Goal: Information Seeking & Learning: Learn about a topic

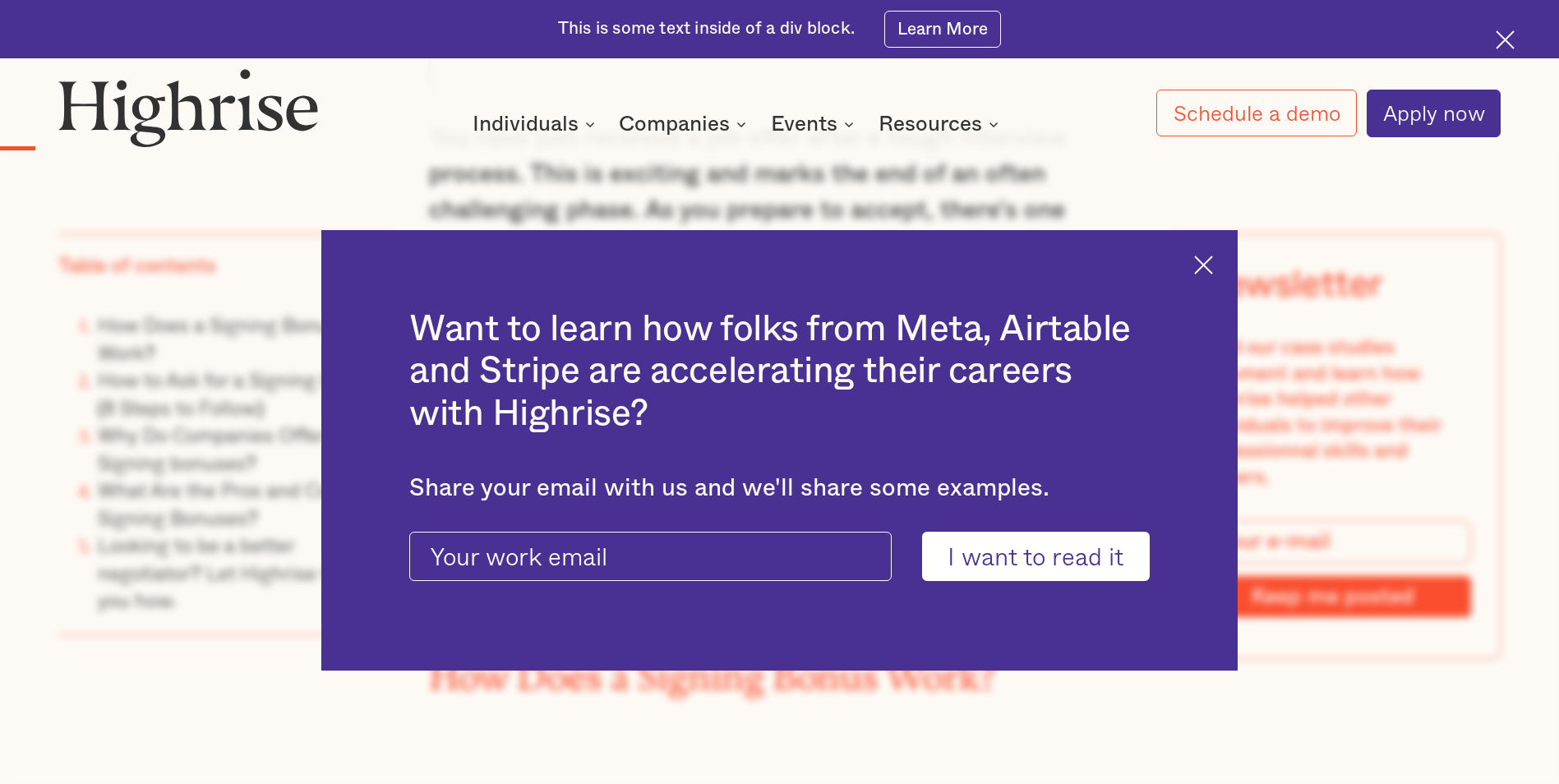
scroll to position [1808, 0]
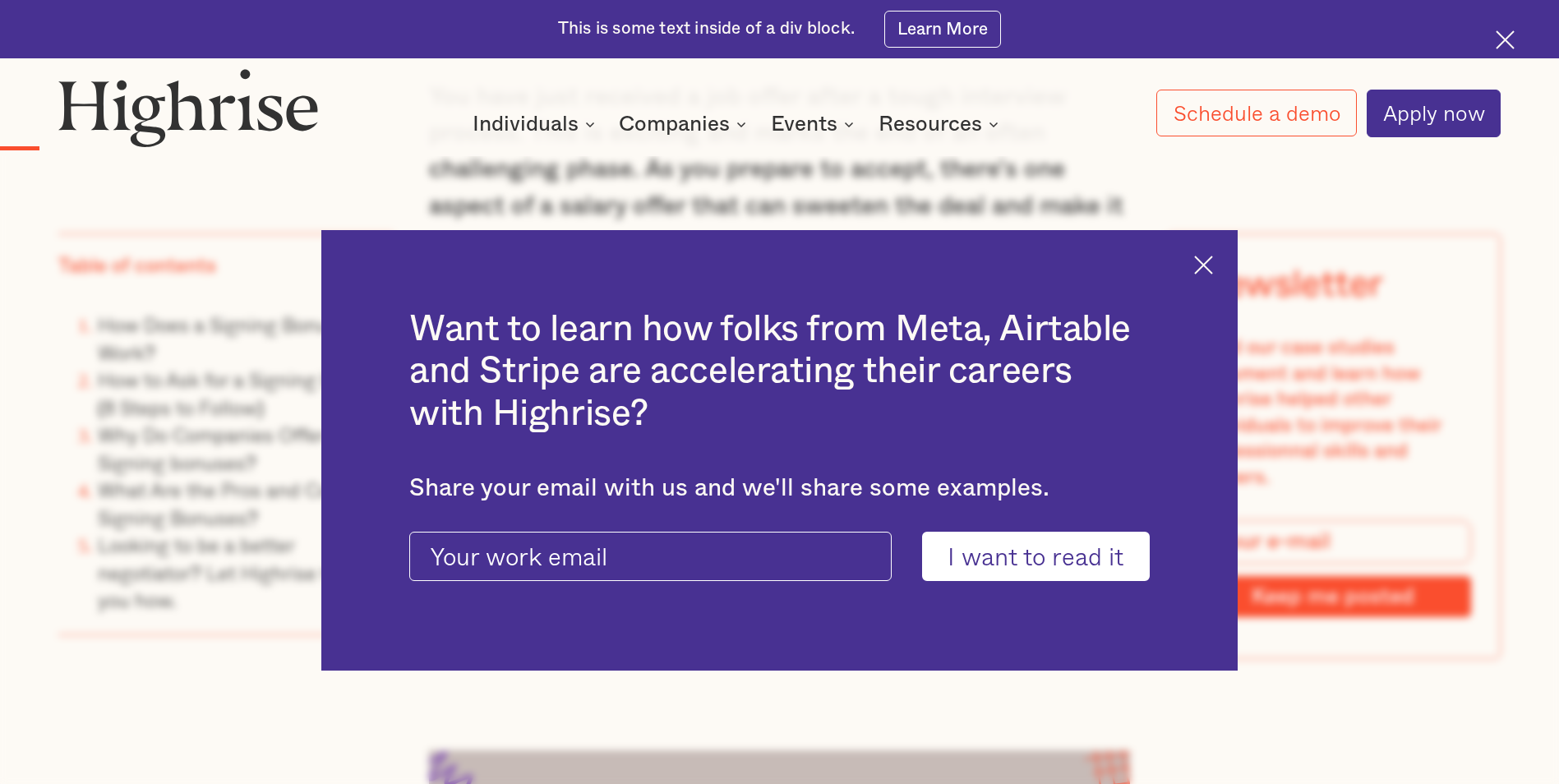
click at [1207, 263] on img at bounding box center [1203, 265] width 19 height 19
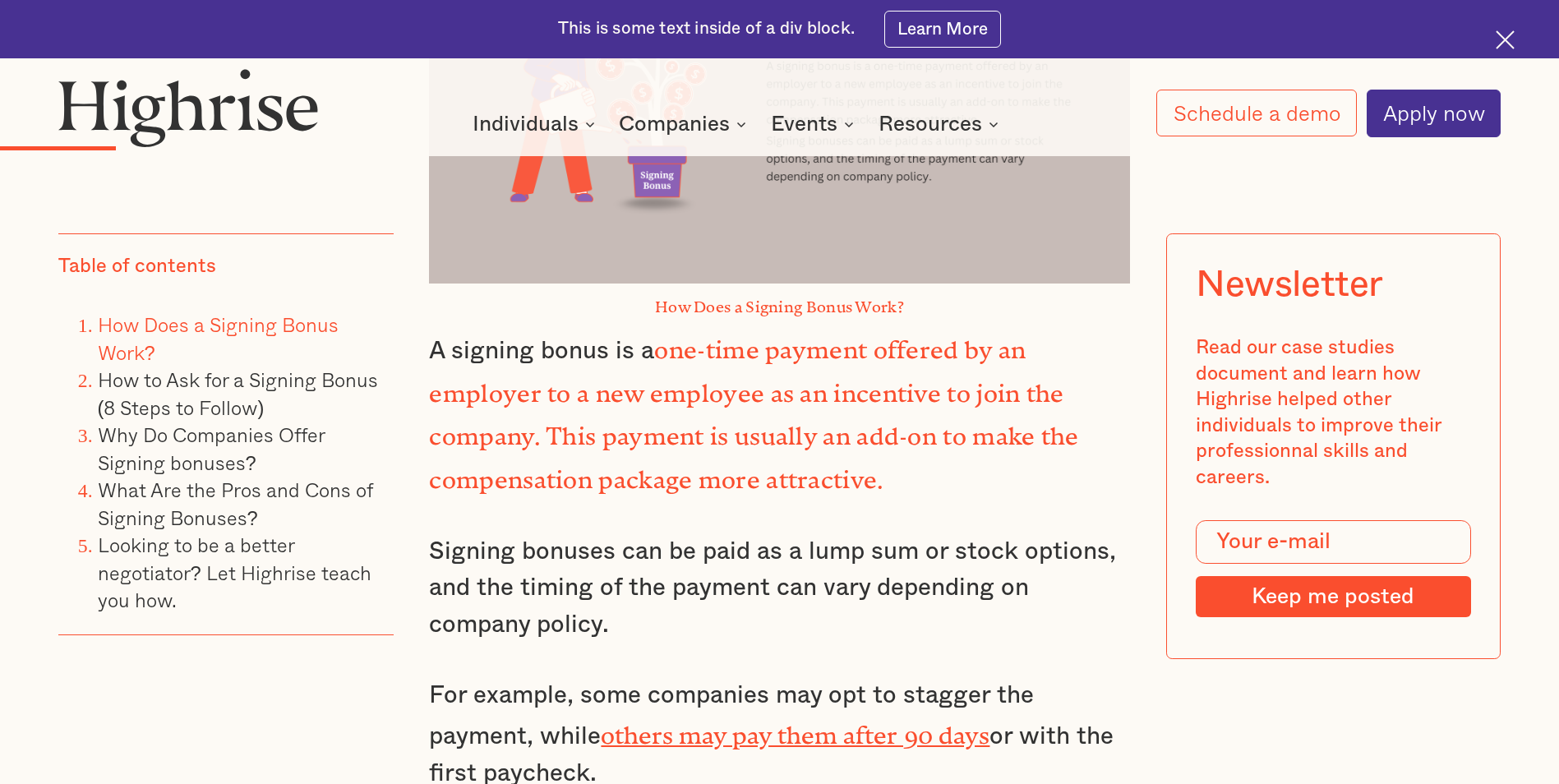
scroll to position [2711, 0]
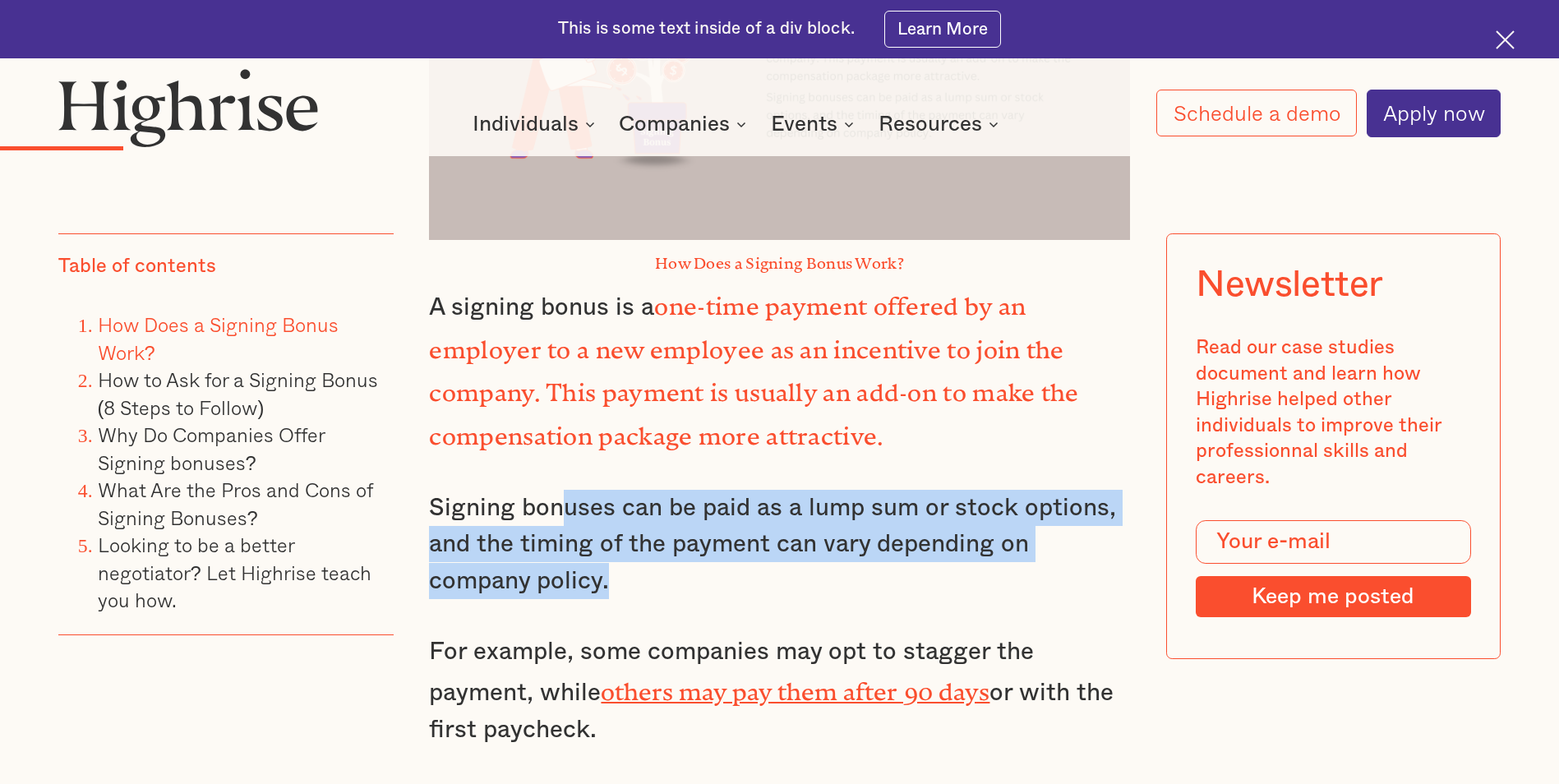
drag, startPoint x: 720, startPoint y: 559, endPoint x: 561, endPoint y: 494, distance: 171.8
click at [561, 494] on p "Signing bonuses can be paid as a lump sum or stock options, and the timing of t…" at bounding box center [778, 544] width 700 height 110
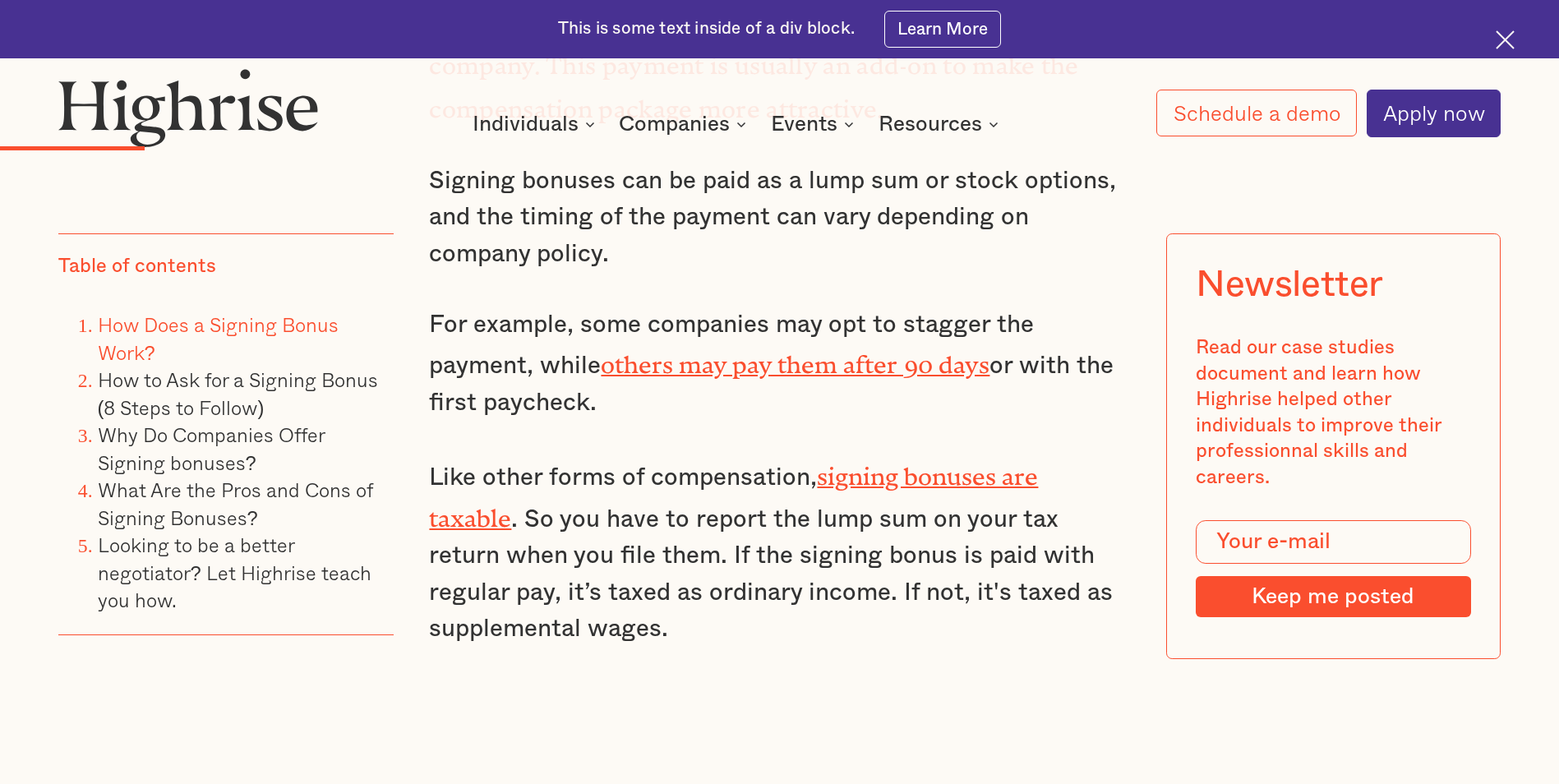
scroll to position [3040, 0]
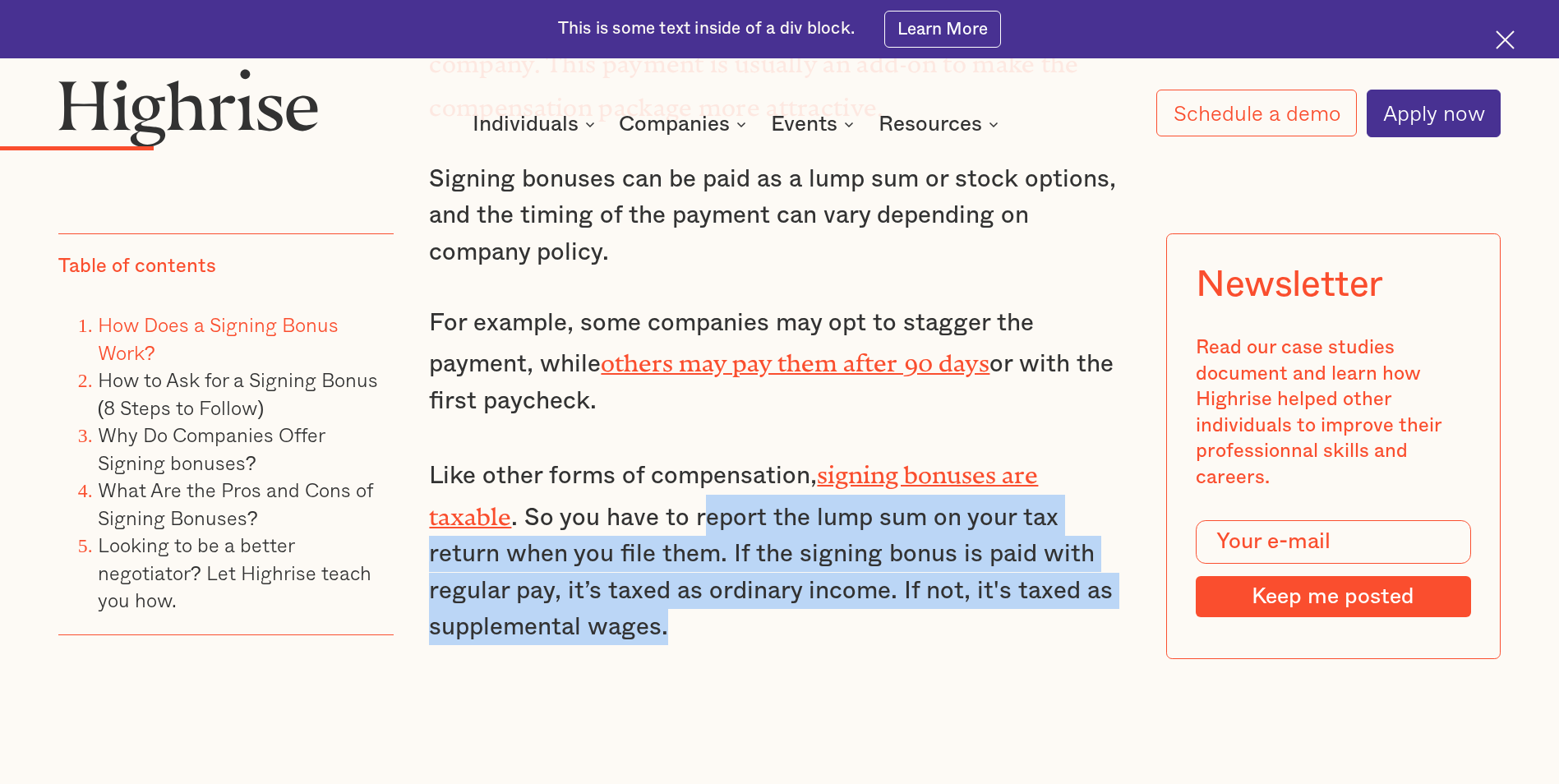
drag, startPoint x: 698, startPoint y: 481, endPoint x: 756, endPoint y: 588, distance: 121.7
click at [756, 588] on p "Like other forms of compensation, signing bonuses are taxable . So you have to …" at bounding box center [778, 548] width 700 height 192
drag, startPoint x: 756, startPoint y: 588, endPoint x: 727, endPoint y: 587, distance: 29.0
click at [727, 587] on p "Like other forms of compensation, signing bonuses are taxable . So you have to …" at bounding box center [778, 548] width 700 height 192
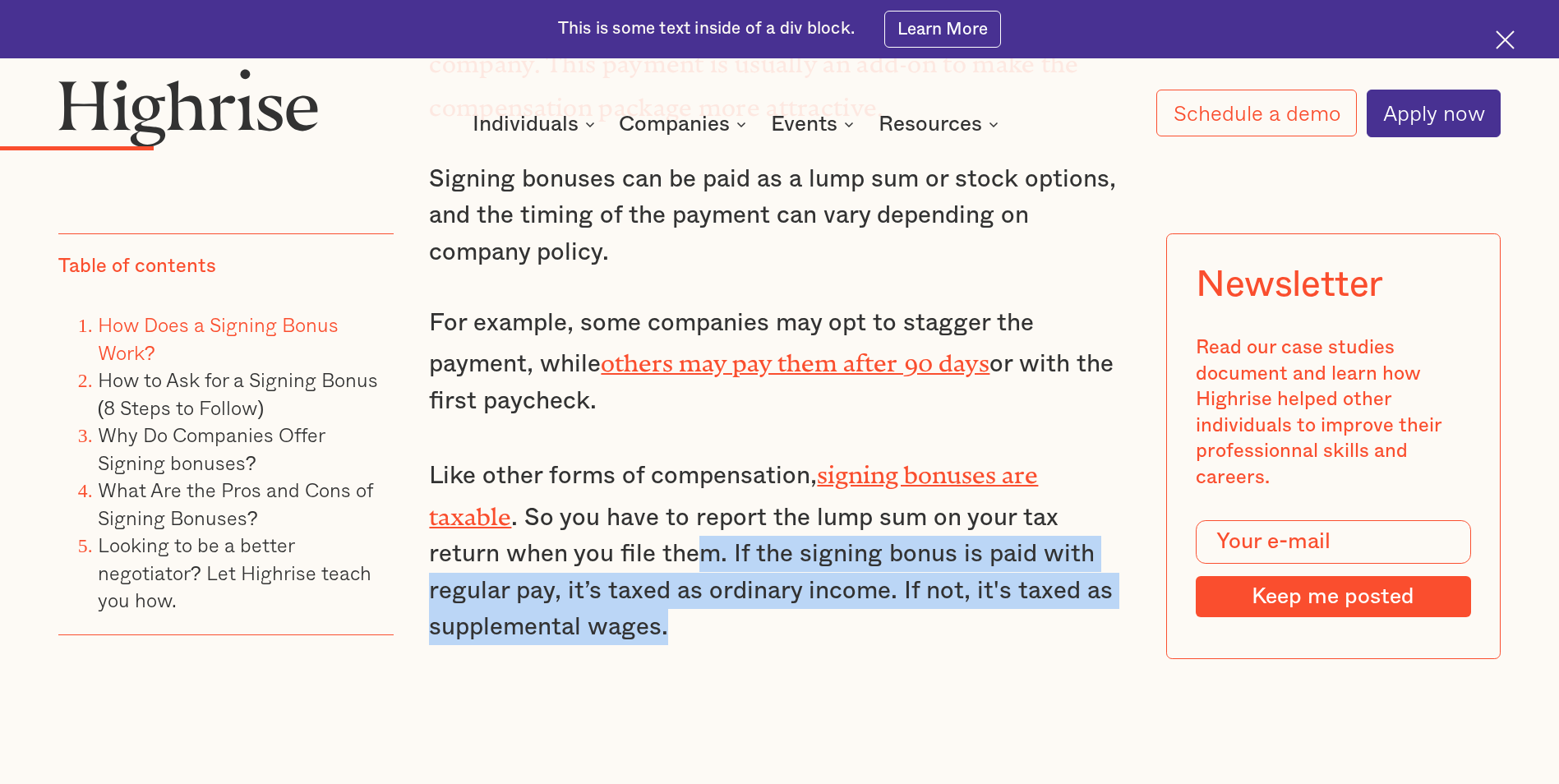
drag, startPoint x: 708, startPoint y: 590, endPoint x: 616, endPoint y: 507, distance: 123.9
click at [616, 507] on p "Like other forms of compensation, signing bonuses are taxable . So you have to …" at bounding box center [778, 548] width 700 height 192
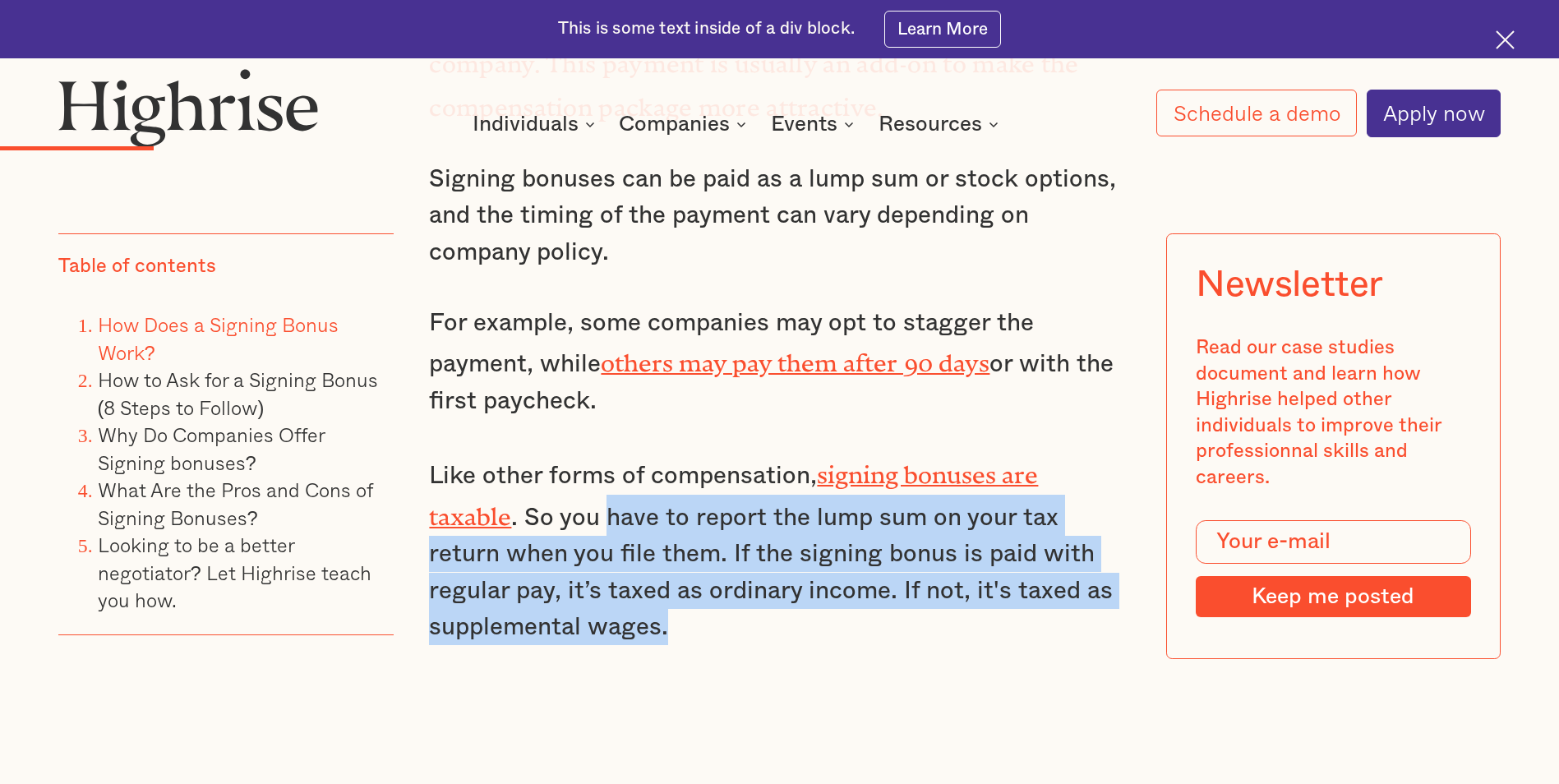
drag, startPoint x: 609, startPoint y: 502, endPoint x: 668, endPoint y: 587, distance: 103.5
click at [668, 587] on p "Like other forms of compensation, signing bonuses are taxable . So you have to …" at bounding box center [778, 548] width 700 height 192
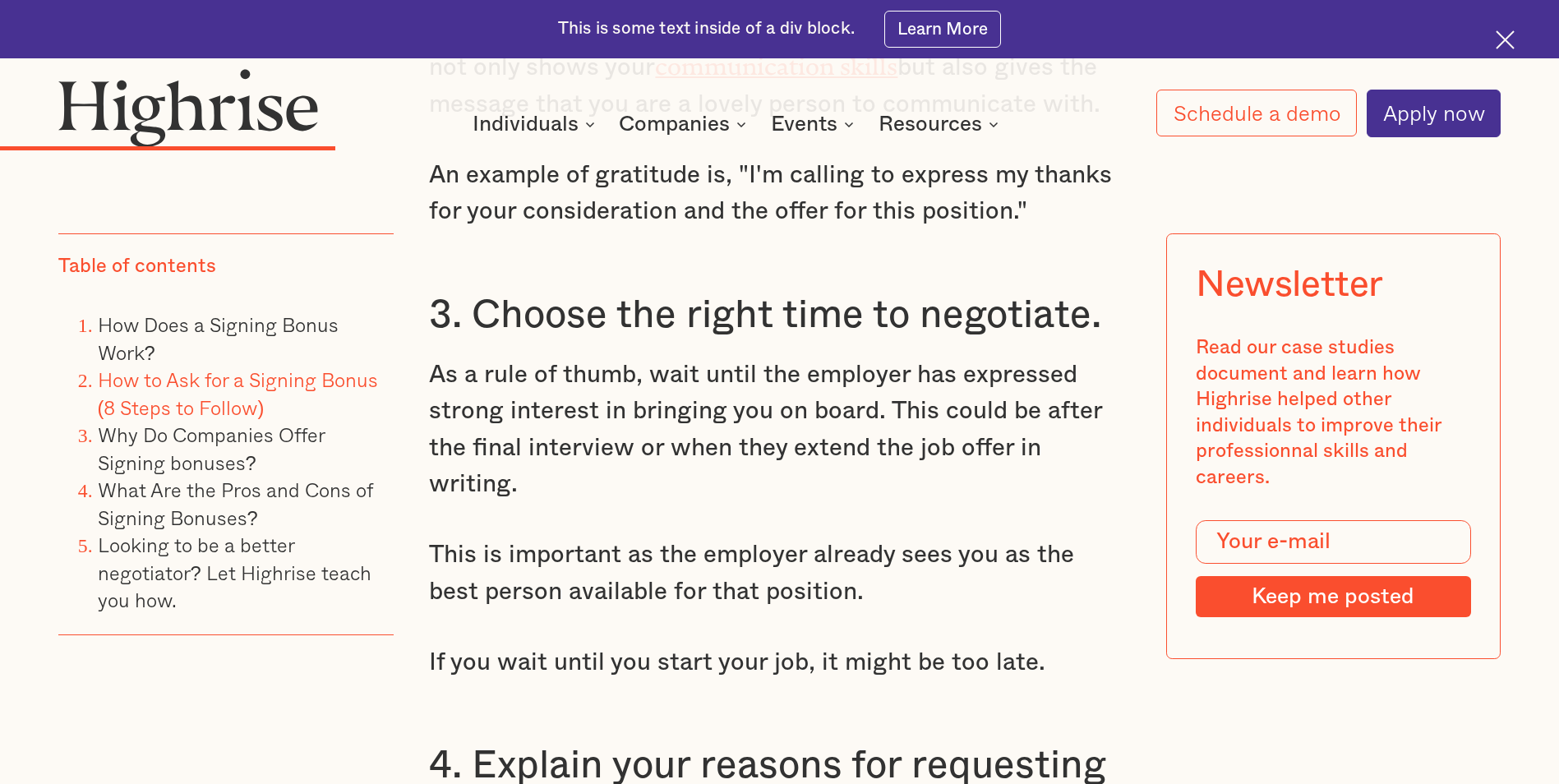
scroll to position [5012, 0]
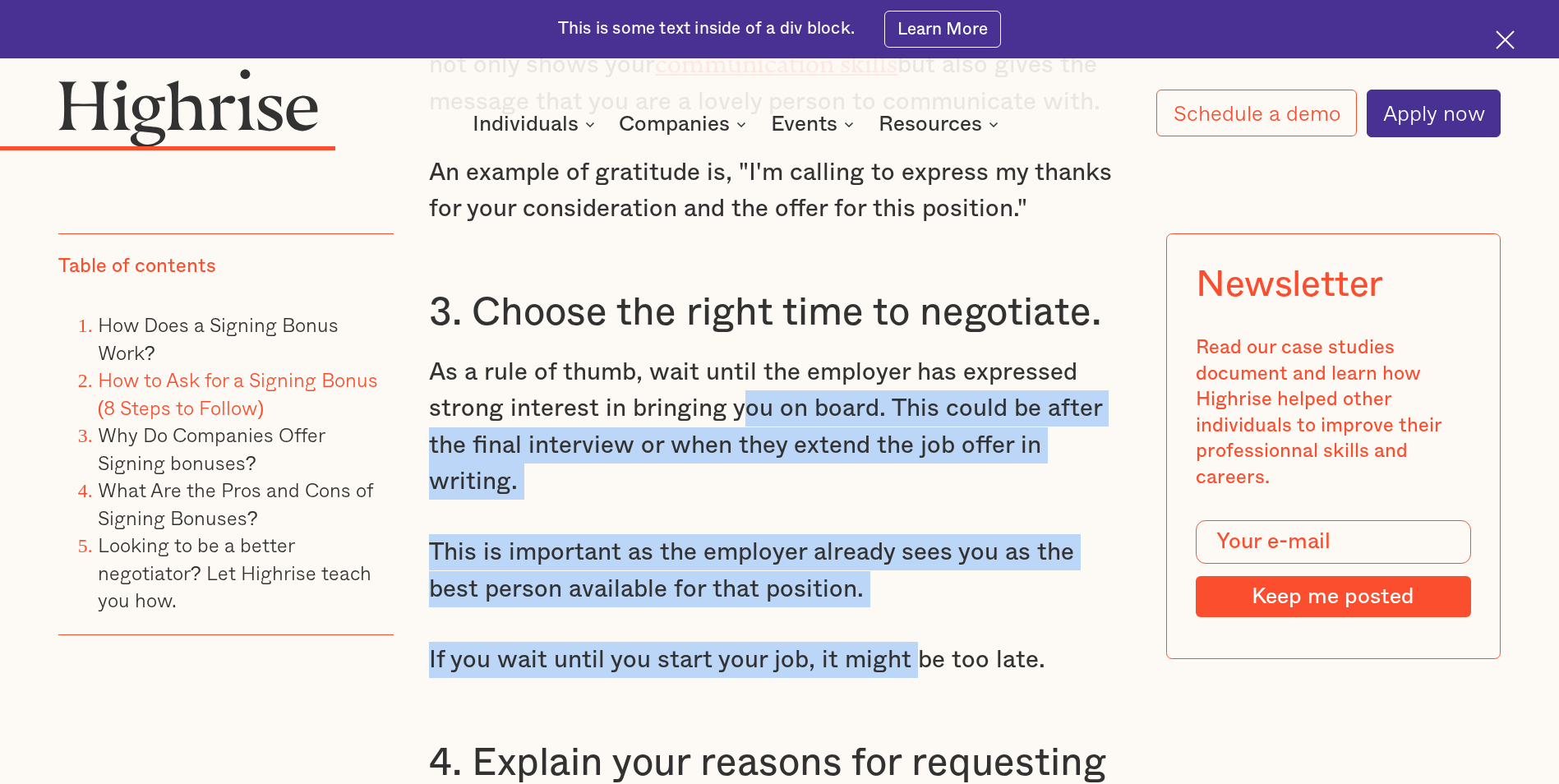
drag, startPoint x: 911, startPoint y: 600, endPoint x: 739, endPoint y: 374, distance: 284.0
click at [739, 374] on p "As a rule of thumb, wait until the employer has expressed strong interest in br…" at bounding box center [778, 427] width 700 height 146
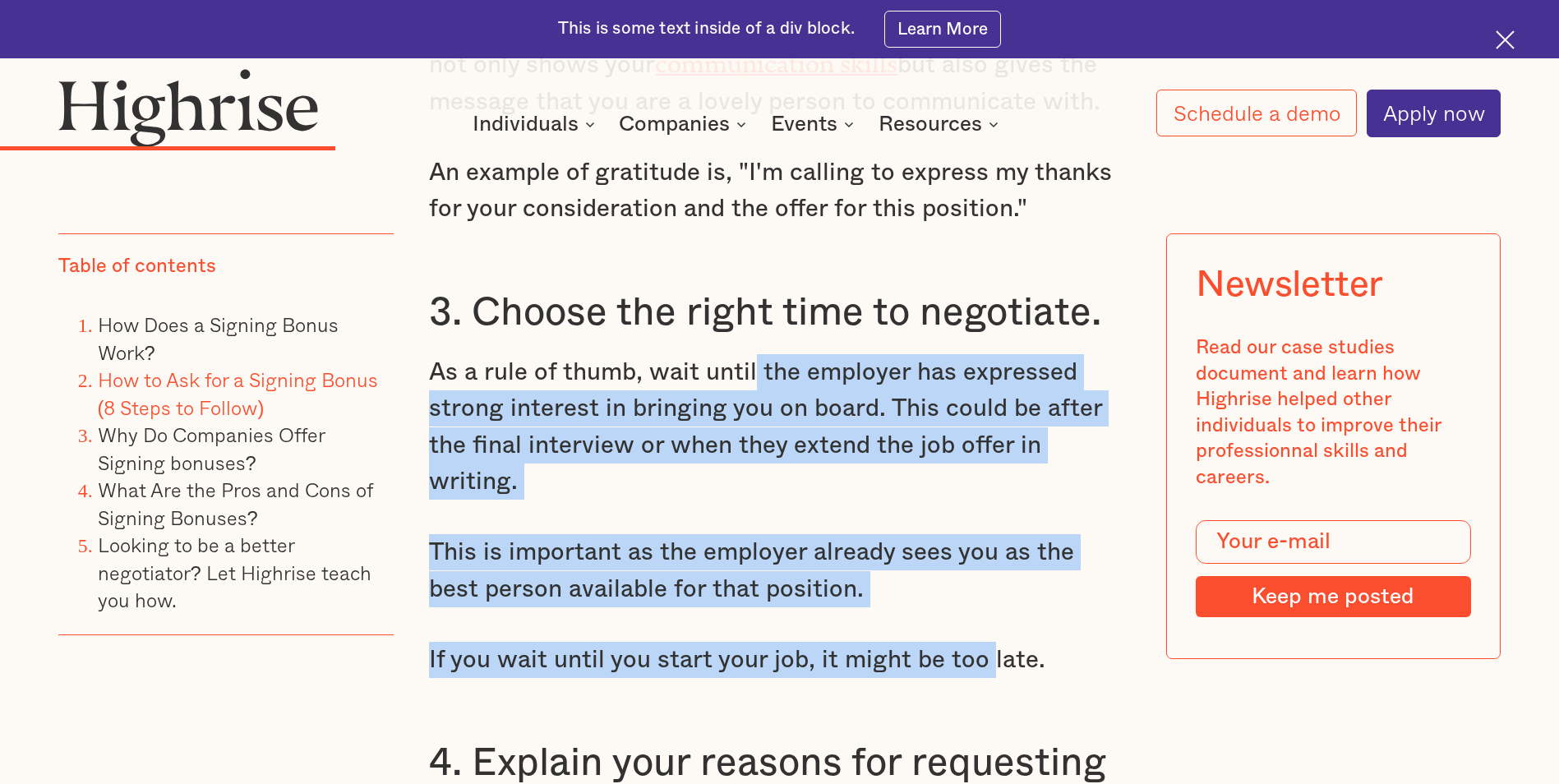
drag, startPoint x: 756, startPoint y: 365, endPoint x: 987, endPoint y: 596, distance: 326.7
click at [987, 641] on p "If you wait until you start your job, it might be too late." at bounding box center [778, 660] width 700 height 37
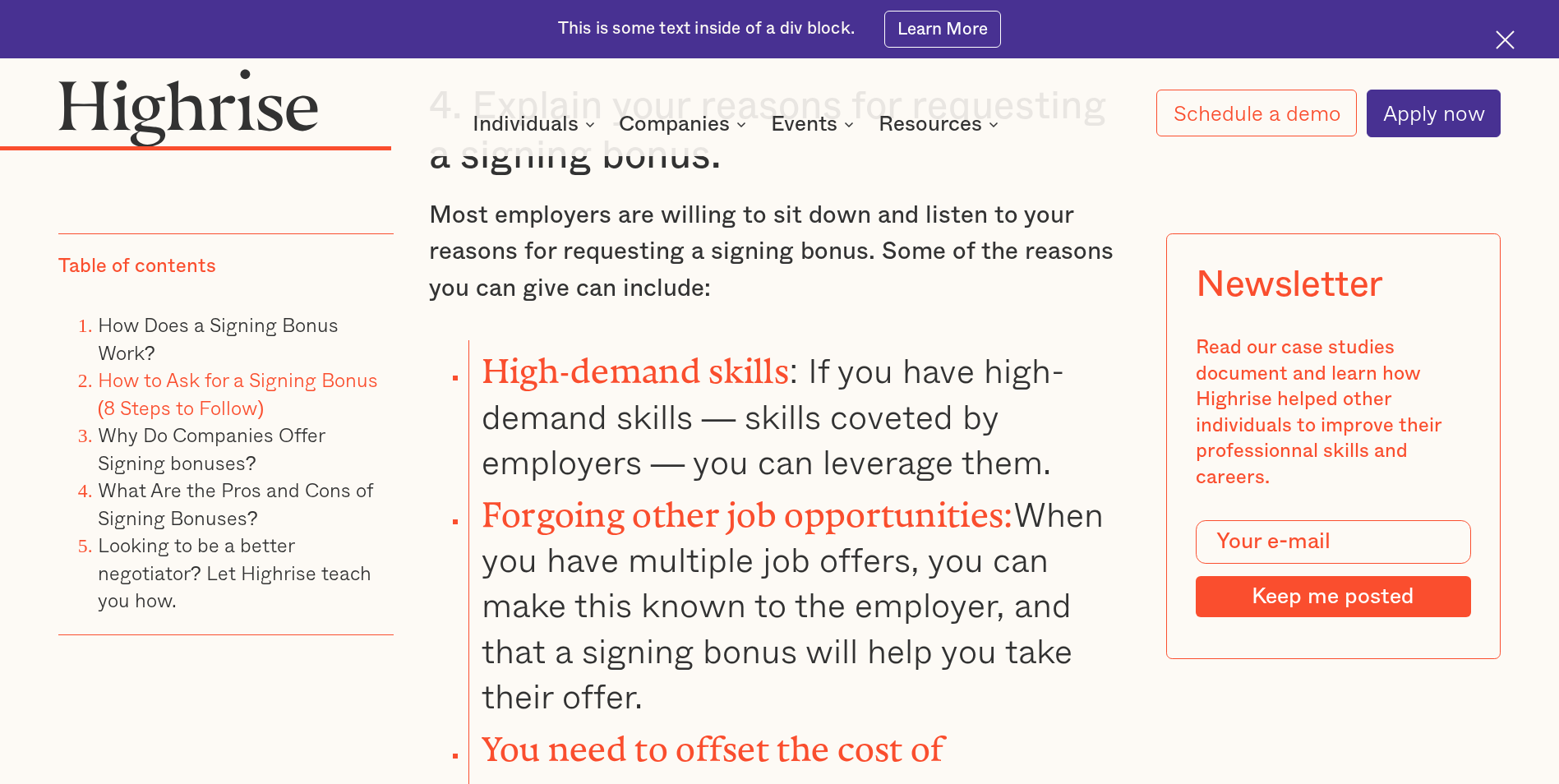
scroll to position [5669, 0]
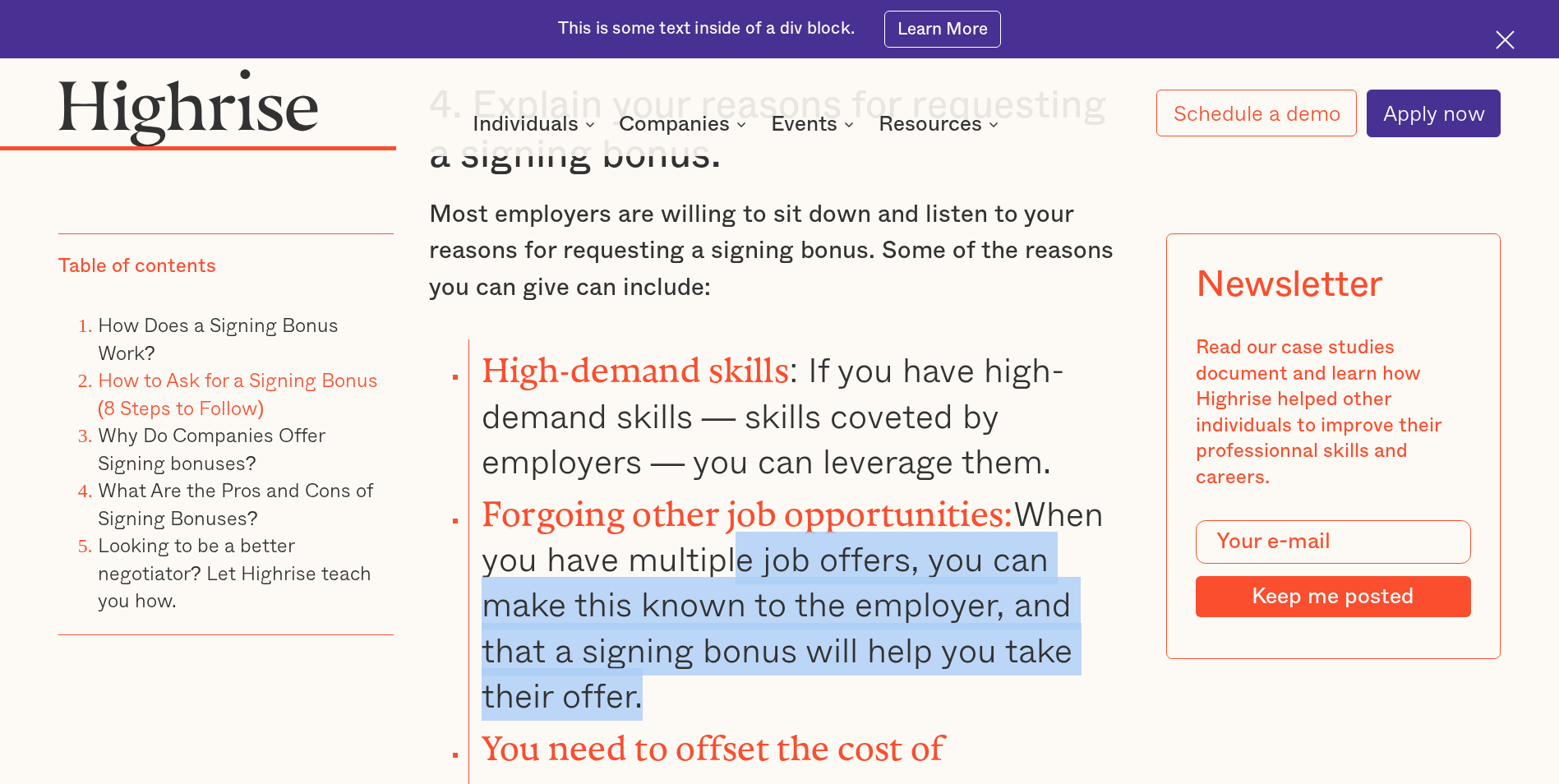
drag, startPoint x: 737, startPoint y: 480, endPoint x: 900, endPoint y: 616, distance: 212.3
click at [900, 616] on li "Forgoing other job opportunities: When you have multiple job offers, you can ma…" at bounding box center [799, 600] width 662 height 234
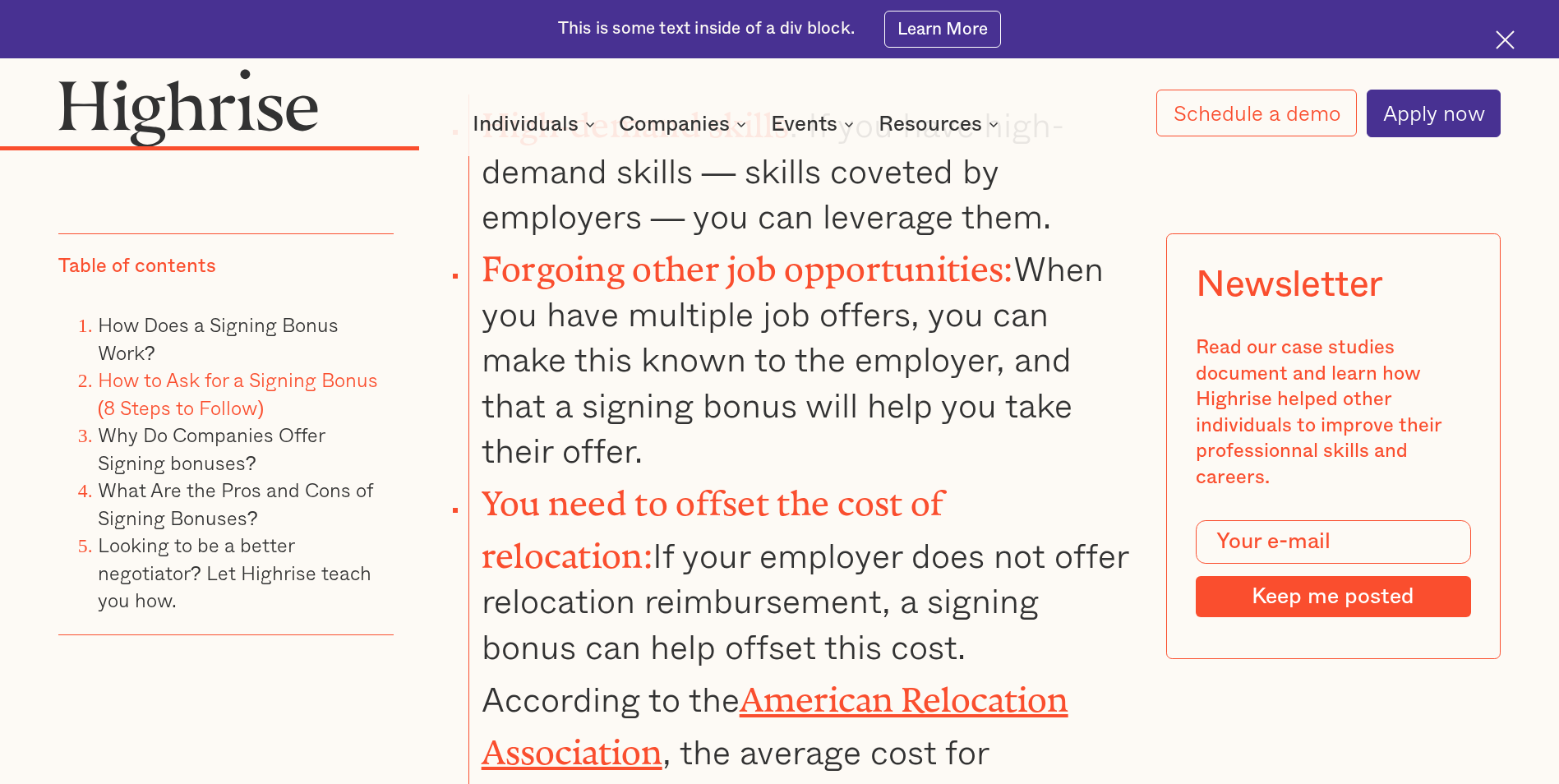
scroll to position [5916, 0]
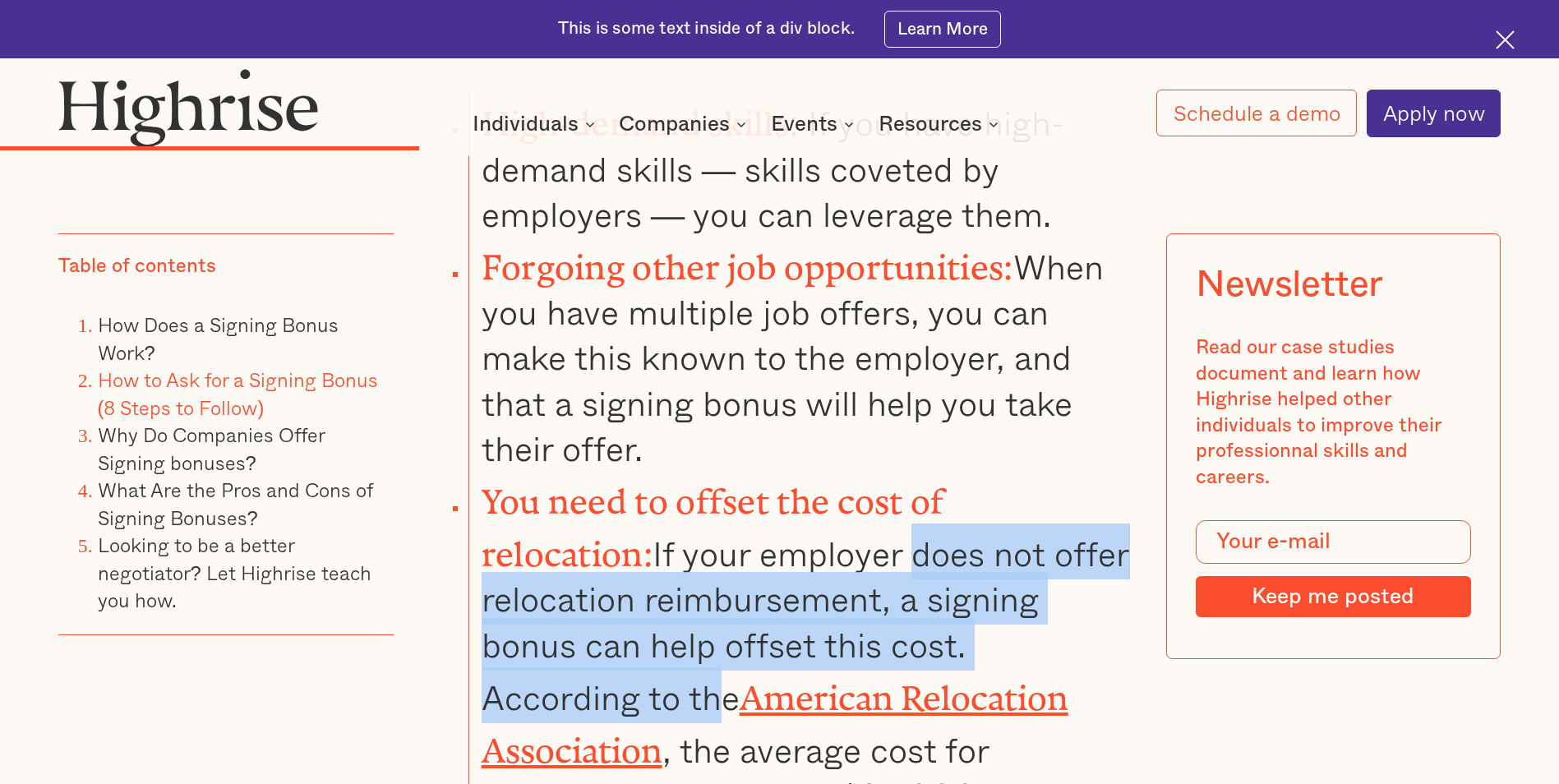
drag, startPoint x: 742, startPoint y: 480, endPoint x: 962, endPoint y: 568, distance: 236.9
click at [962, 568] on li "You need to offset the cost of relocation: If your employer does not offer relo…" at bounding box center [799, 668] width 662 height 393
drag, startPoint x: 962, startPoint y: 568, endPoint x: 942, endPoint y: 561, distance: 21.2
click at [942, 561] on li "You need to offset the cost of relocation: If your employer does not offer relo…" at bounding box center [799, 668] width 662 height 393
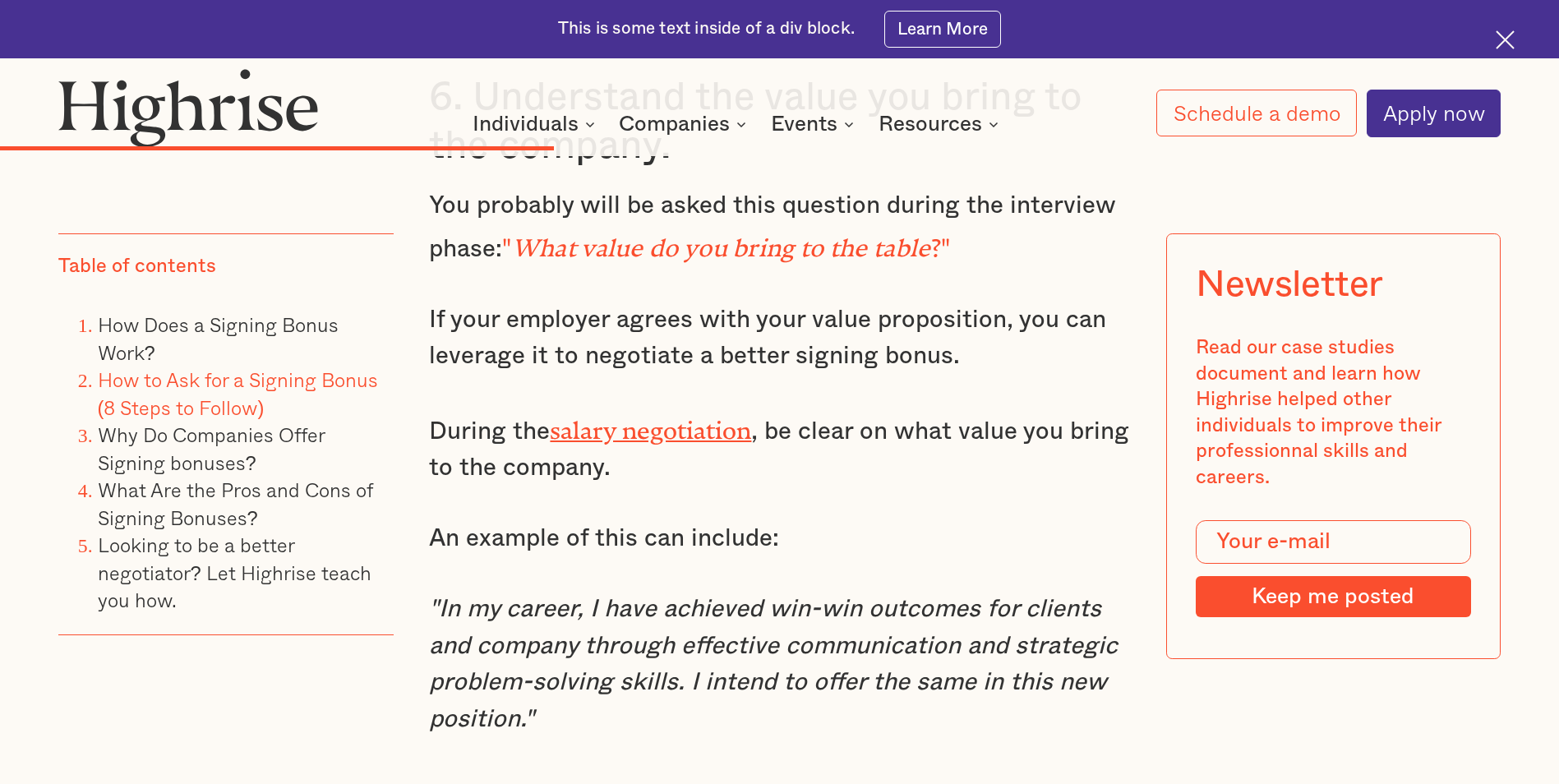
scroll to position [7394, 0]
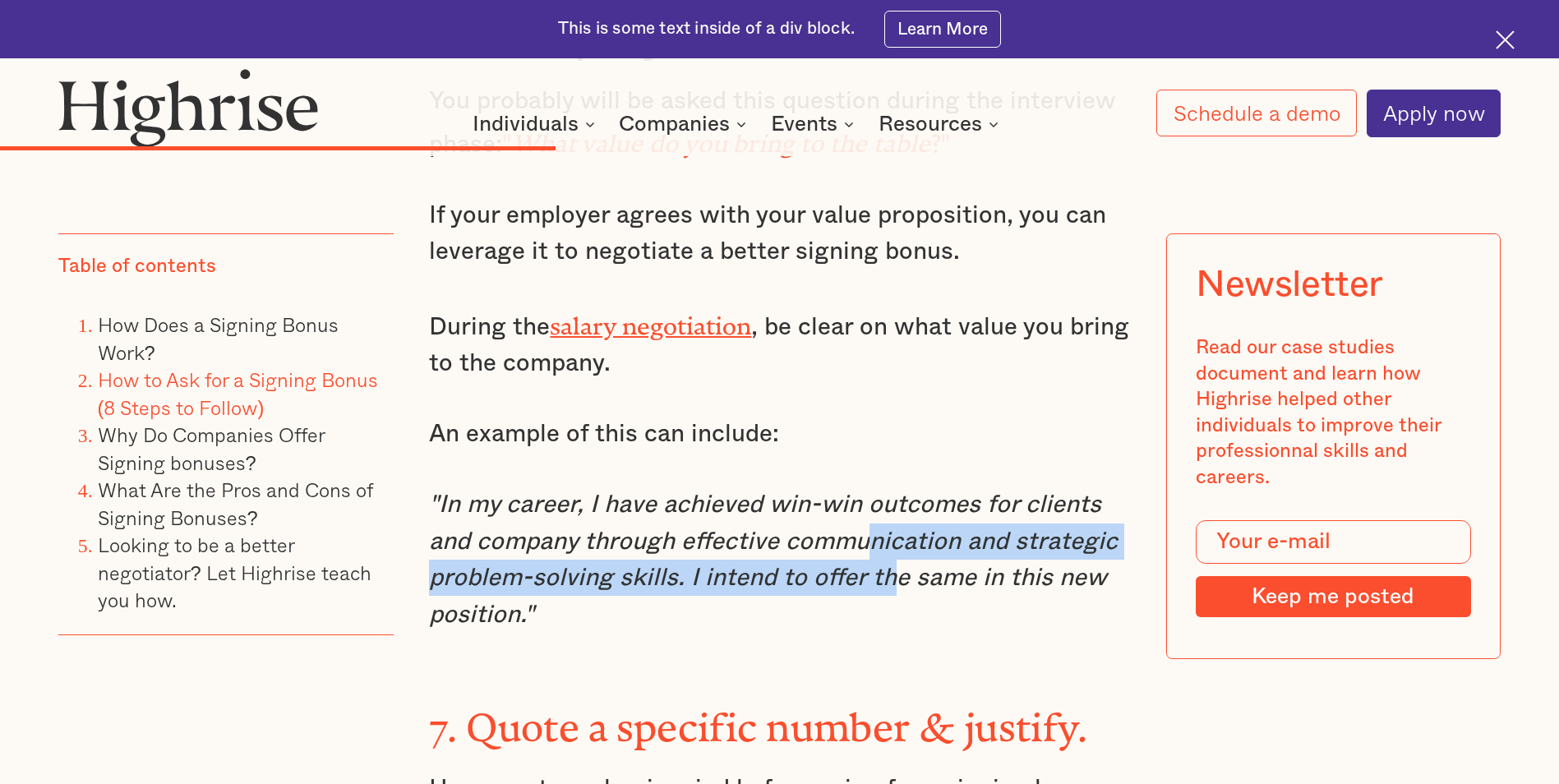
drag, startPoint x: 892, startPoint y: 487, endPoint x: 871, endPoint y: 437, distance: 54.2
click at [871, 492] on em ""In my career, I have achieved win-win outcomes for clients and company through…" at bounding box center [773, 559] width 689 height 134
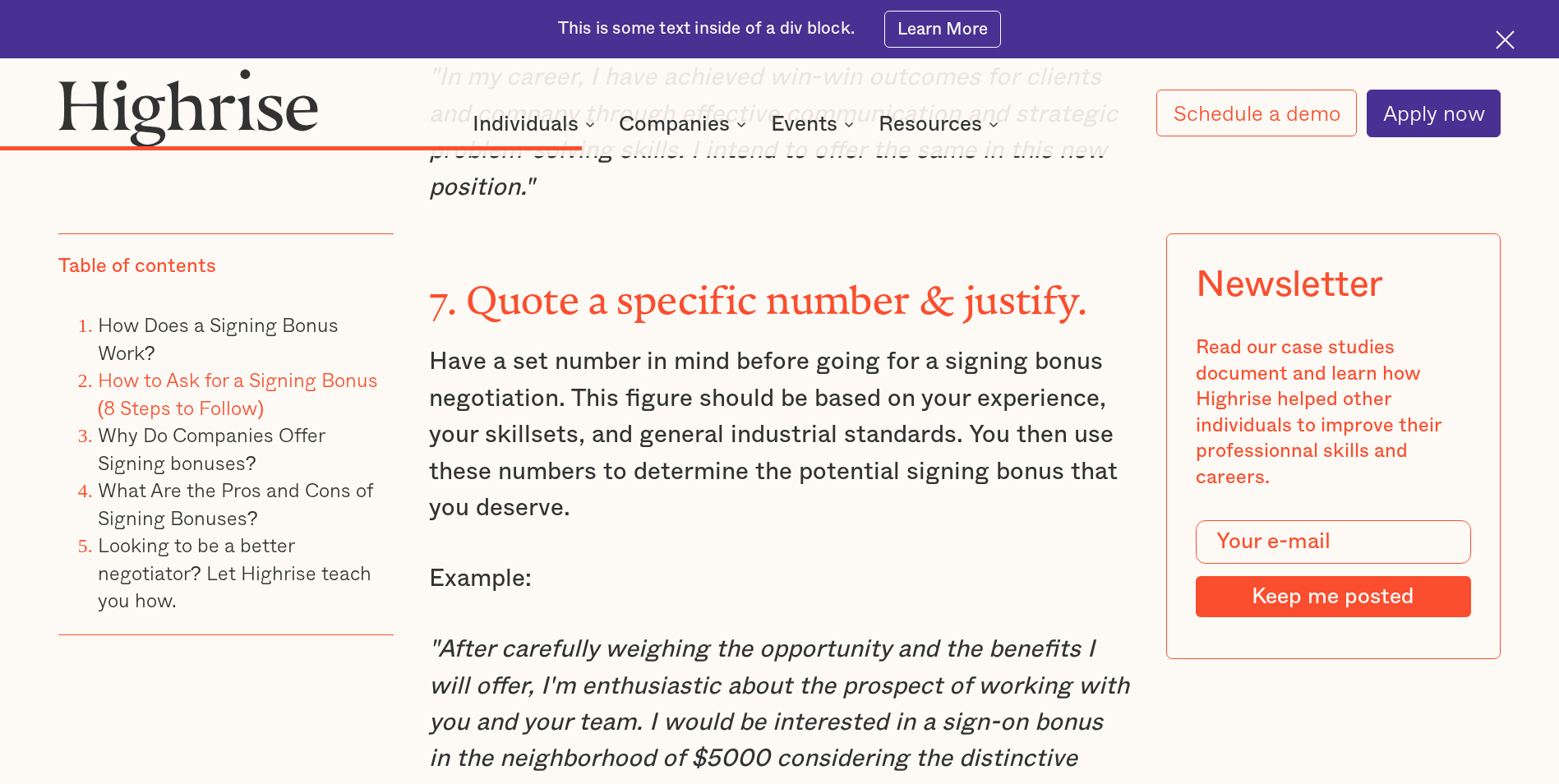
scroll to position [7887, 0]
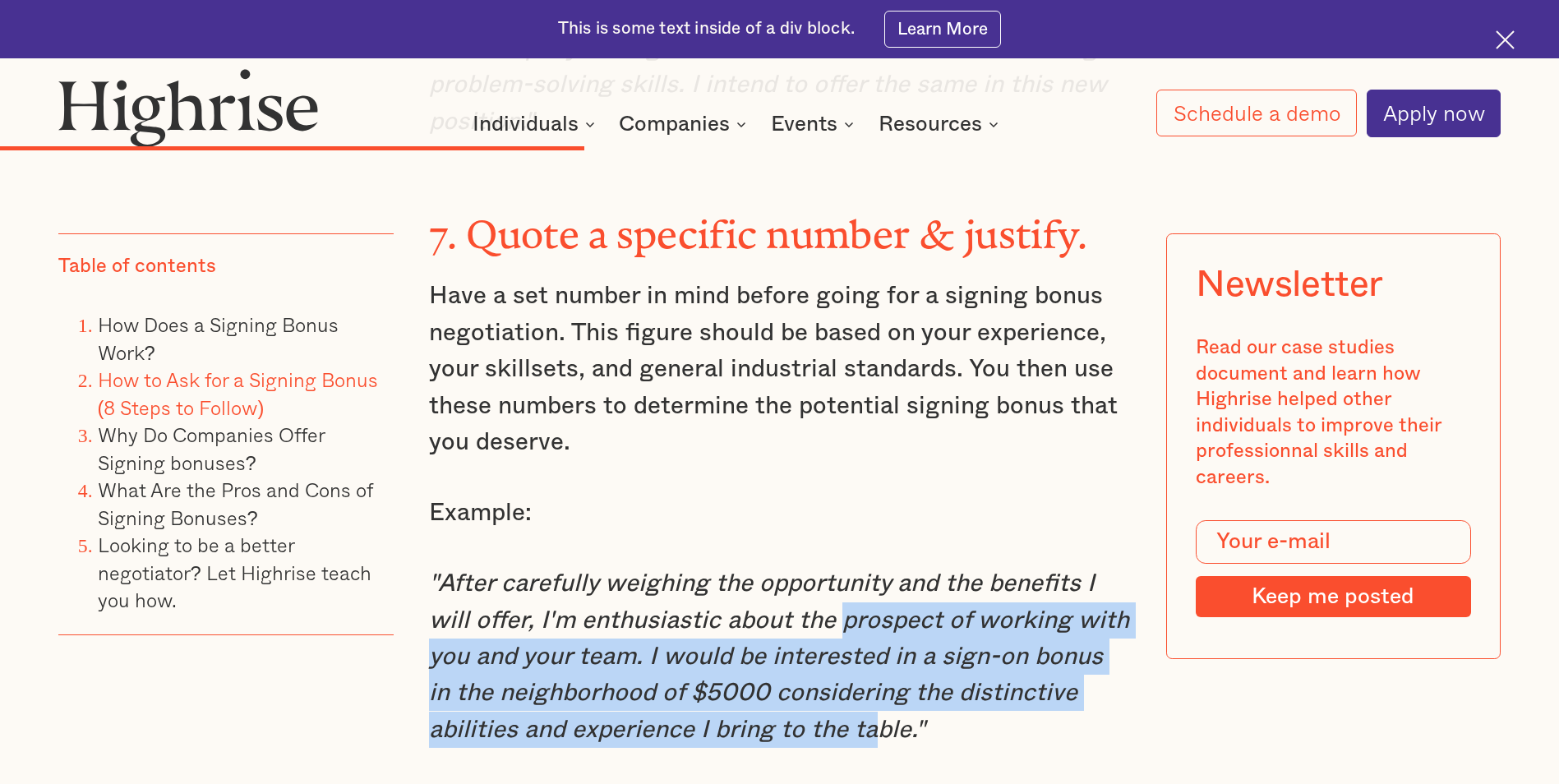
drag, startPoint x: 871, startPoint y: 633, endPoint x: 839, endPoint y: 512, distance: 125.2
click at [839, 571] on em ""After carefully weighing the opportunity and the benefits I will offer, I'm en…" at bounding box center [778, 656] width 700 height 171
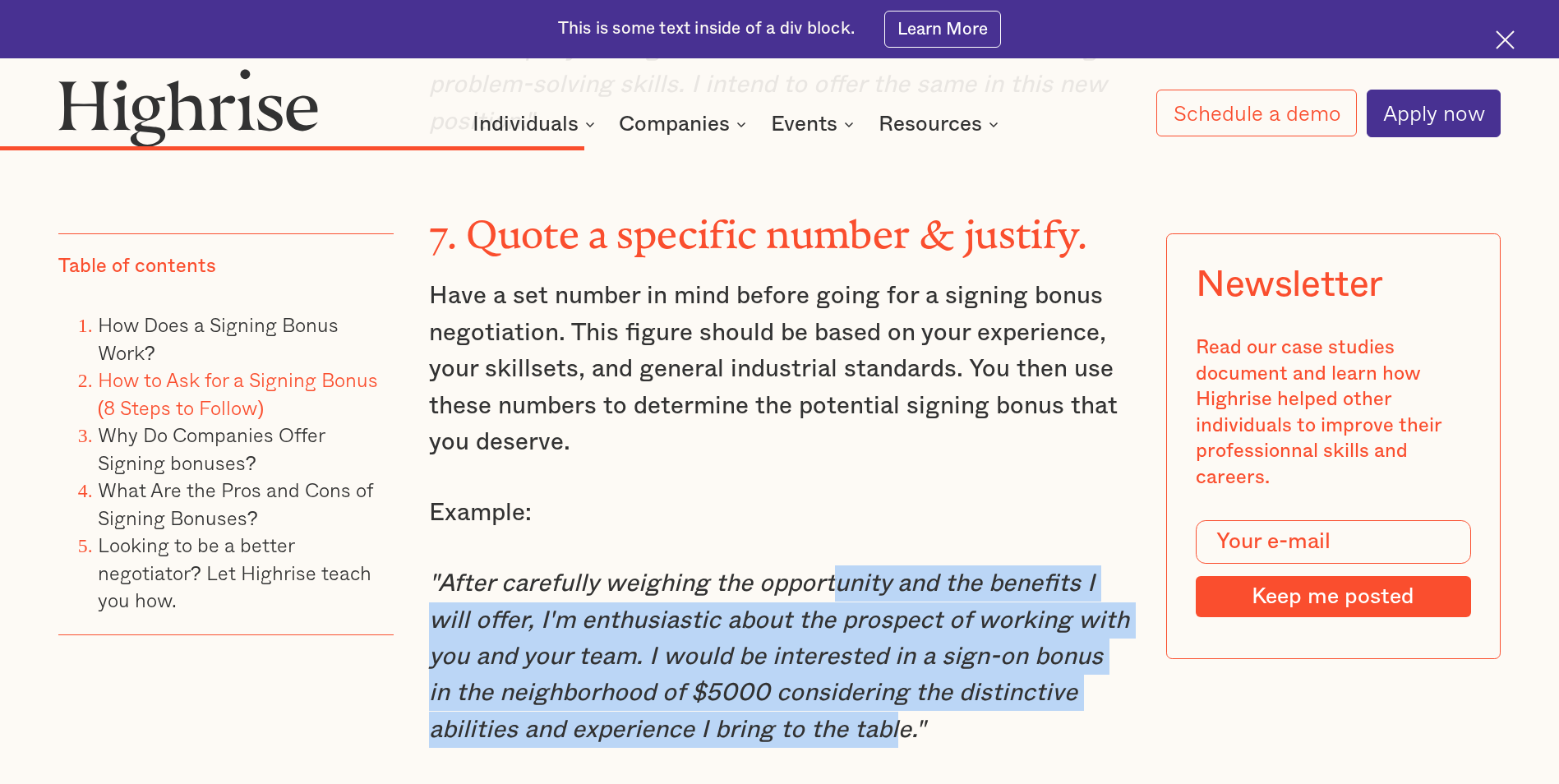
drag, startPoint x: 828, startPoint y: 499, endPoint x: 896, endPoint y: 636, distance: 152.9
click at [896, 636] on em ""After carefully weighing the opportunity and the benefits I will offer, I'm en…" at bounding box center [778, 656] width 700 height 171
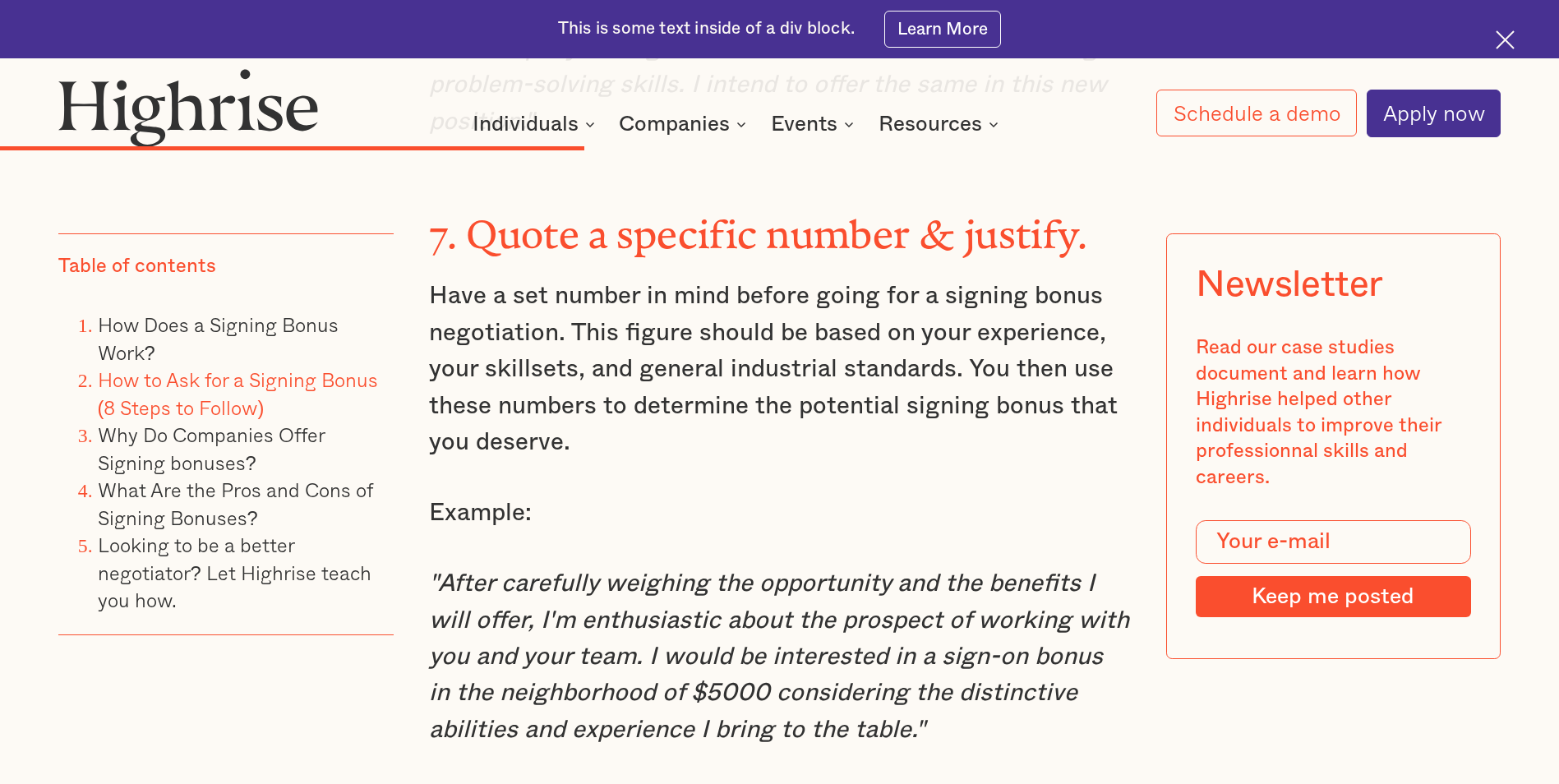
click at [900, 631] on em ""After carefully weighing the opportunity and the benefits I will offer, I'm en…" at bounding box center [778, 656] width 700 height 171
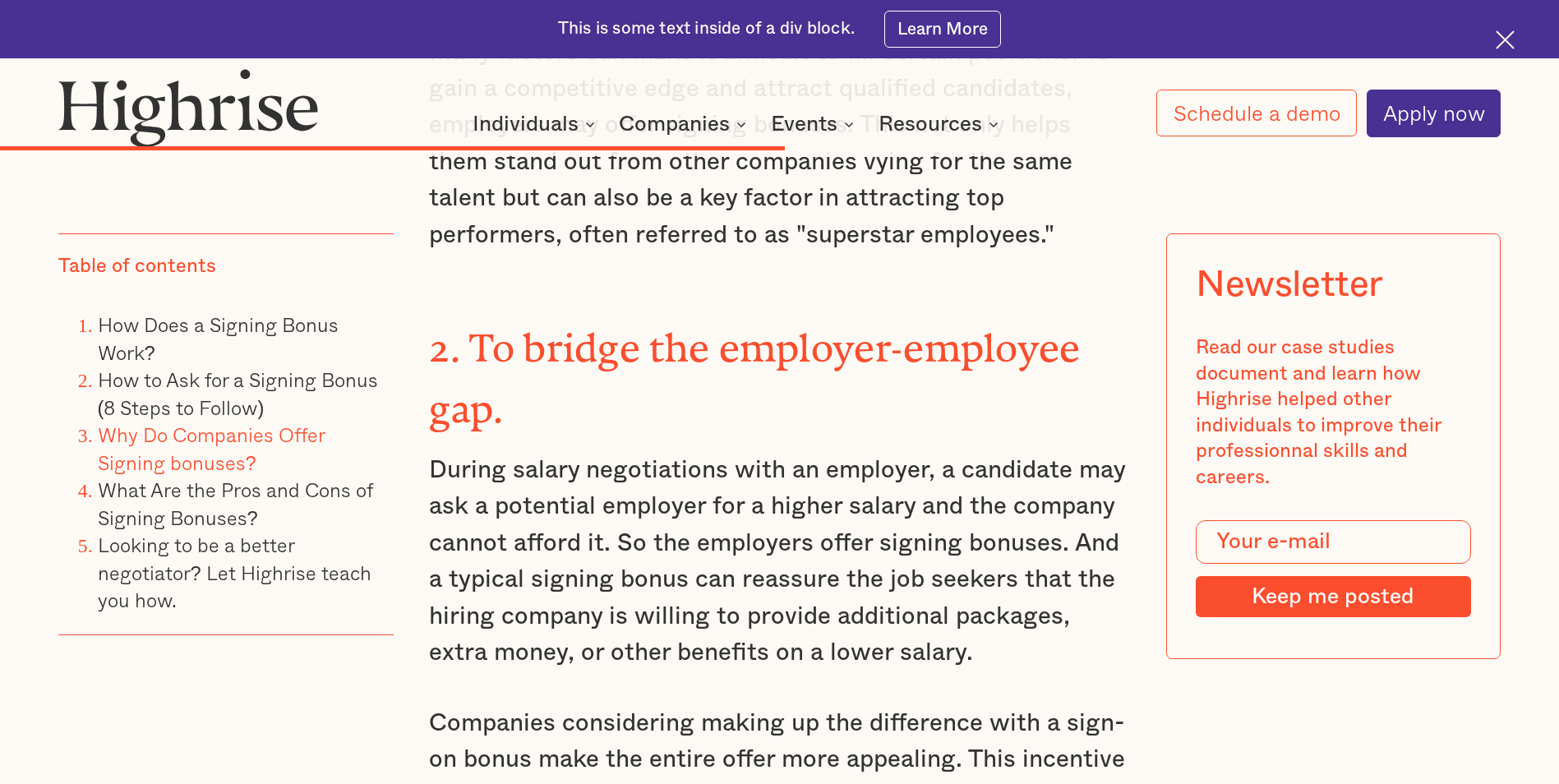
scroll to position [10106, 0]
